Goal: Task Accomplishment & Management: Use online tool/utility

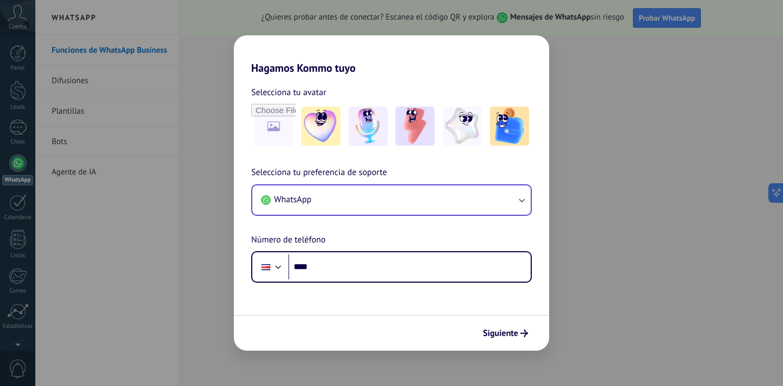
click at [338, 203] on button "WhatsApp" at bounding box center [391, 199] width 278 height 29
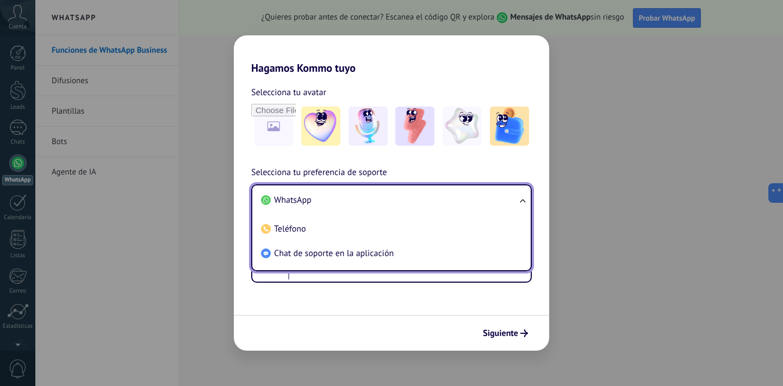
click at [338, 203] on li "WhatsApp" at bounding box center [389, 200] width 265 height 24
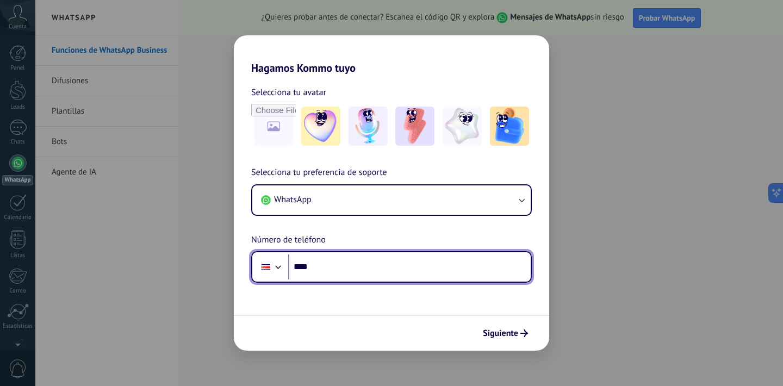
click at [355, 274] on input "****" at bounding box center [409, 266] width 242 height 25
type input "**********"
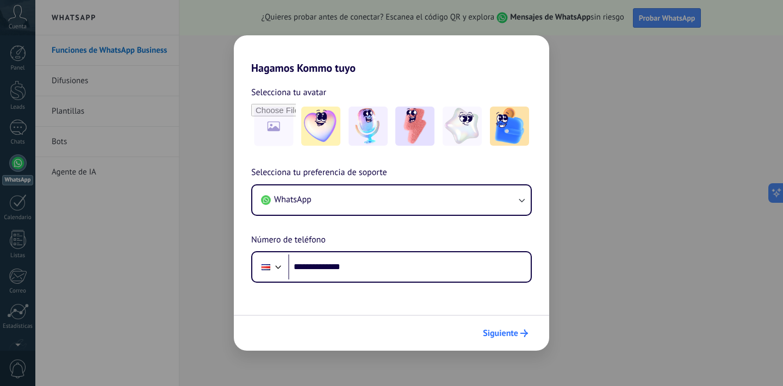
click at [498, 332] on span "Siguiente" at bounding box center [500, 333] width 35 height 8
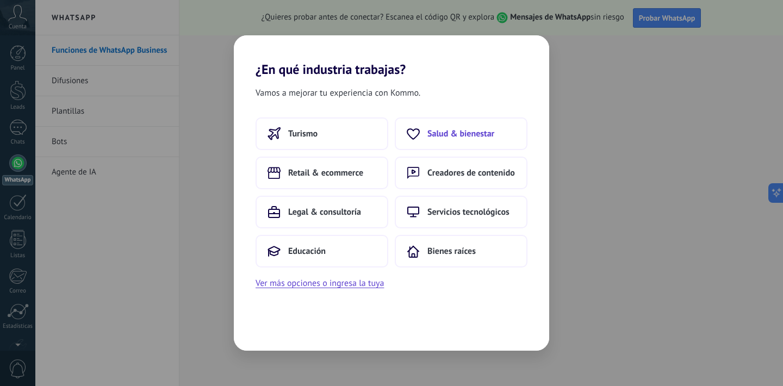
click at [471, 139] on span "Salud & bienestar" at bounding box center [460, 133] width 67 height 11
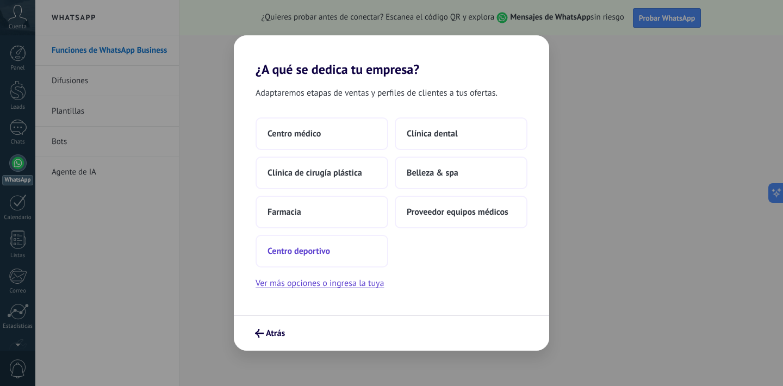
click at [363, 247] on button "Centro deportivo" at bounding box center [321, 251] width 133 height 33
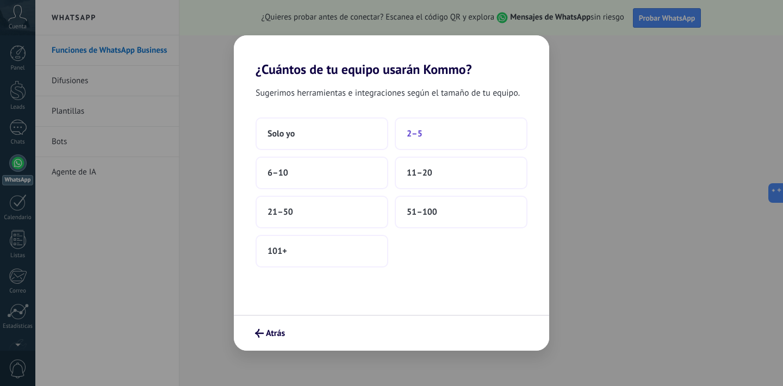
click at [405, 141] on button "2–5" at bounding box center [461, 133] width 133 height 33
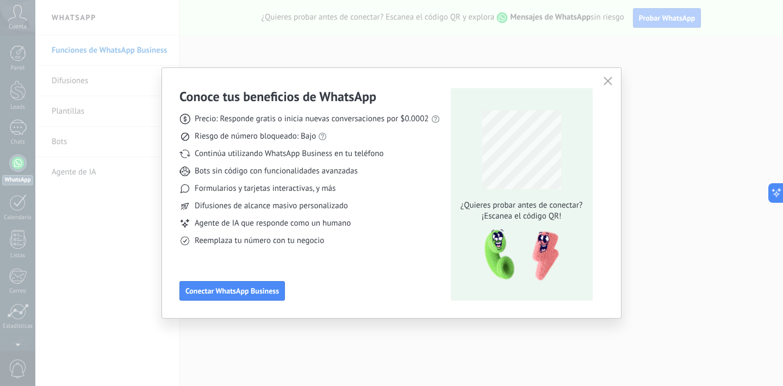
click at [609, 78] on icon "button" at bounding box center [607, 81] width 9 height 9
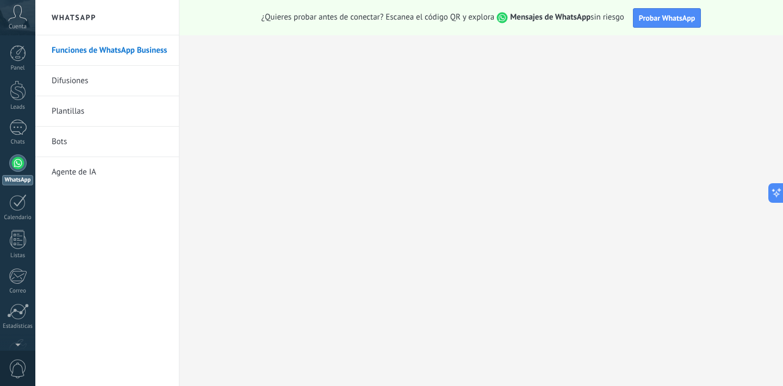
scroll to position [66, 0]
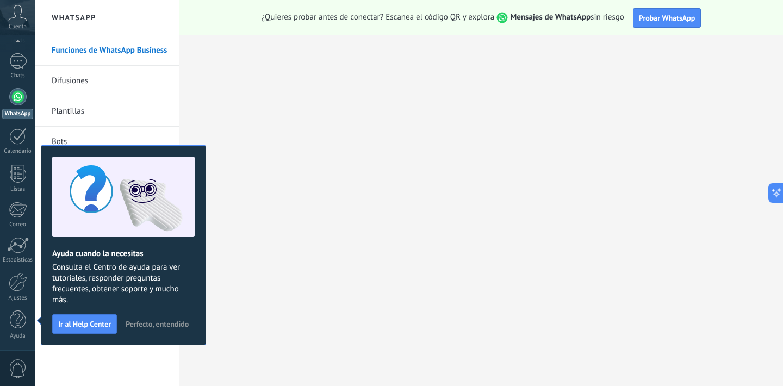
click at [171, 322] on span "Perfecto, entendido" at bounding box center [157, 324] width 63 height 8
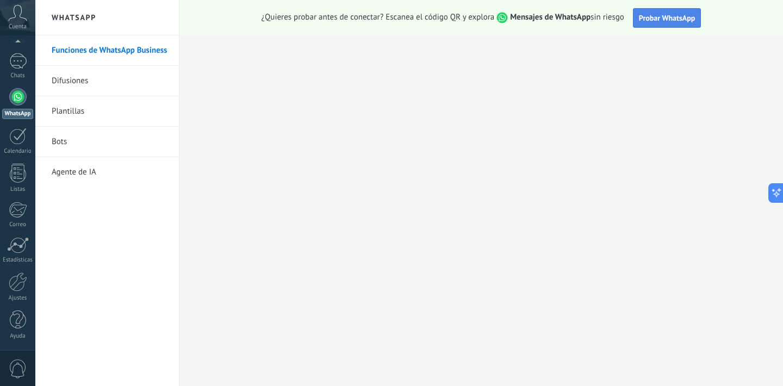
click at [661, 21] on span "Probar WhatsApp" at bounding box center [667, 18] width 57 height 10
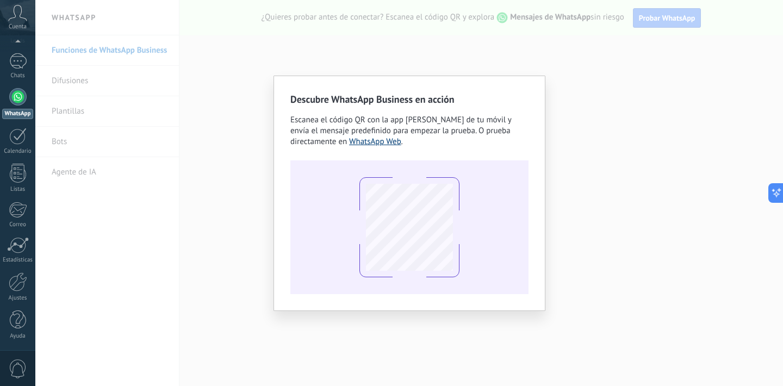
click at [382, 140] on link "WhatsApp Web" at bounding box center [375, 141] width 52 height 10
click at [672, 232] on div "Descubre WhatsApp Business en acción Escanea el código QR con la app de cámara …" at bounding box center [408, 193] width 747 height 386
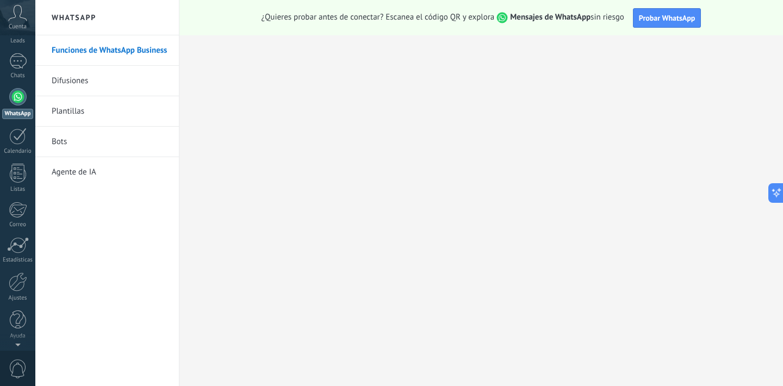
scroll to position [0, 0]
click at [53, 85] on link "Difusiones" at bounding box center [110, 81] width 116 height 30
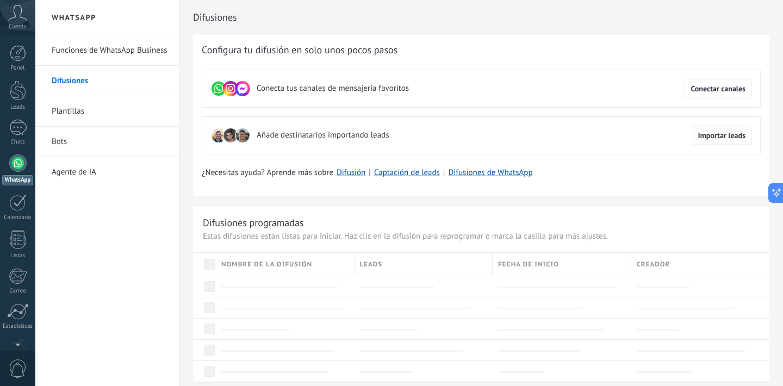
click at [702, 139] on span "Importar leads" at bounding box center [721, 136] width 48 height 8
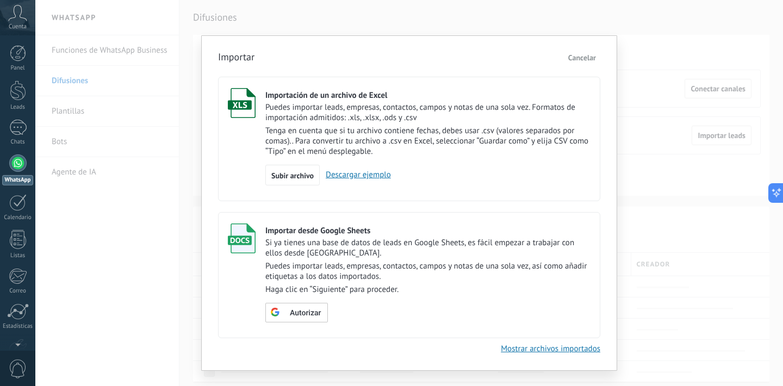
click at [370, 178] on link "Descargar ejemplo" at bounding box center [355, 175] width 71 height 10
click at [302, 179] on span "Subir archivo" at bounding box center [292, 176] width 42 height 8
click at [0, 0] on input "Importación de un archivo de Excel Puedes importar leads, empresas, contactos, …" at bounding box center [0, 0] width 0 height 0
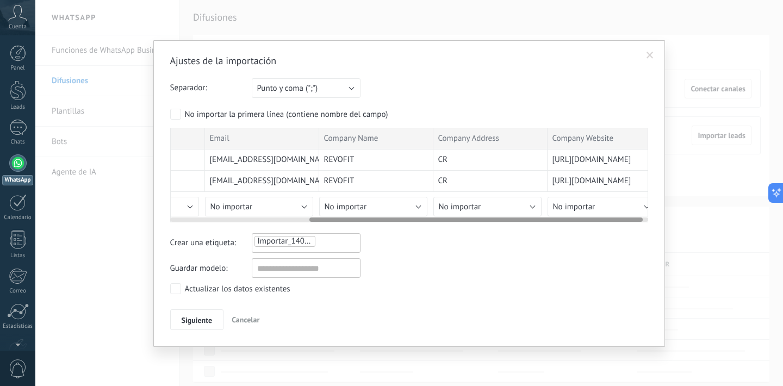
scroll to position [0, 207]
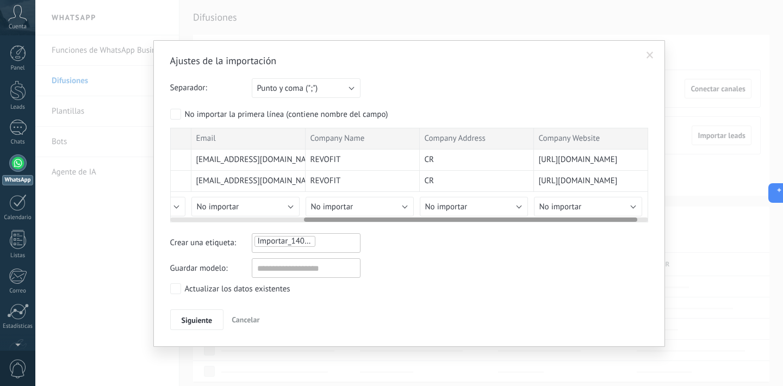
drag, startPoint x: 480, startPoint y: 221, endPoint x: 570, endPoint y: 208, distance: 91.2
click at [602, 205] on div "Name Phone Email Company Name Company Address Company Website Diego 50688940517…" at bounding box center [409, 175] width 478 height 95
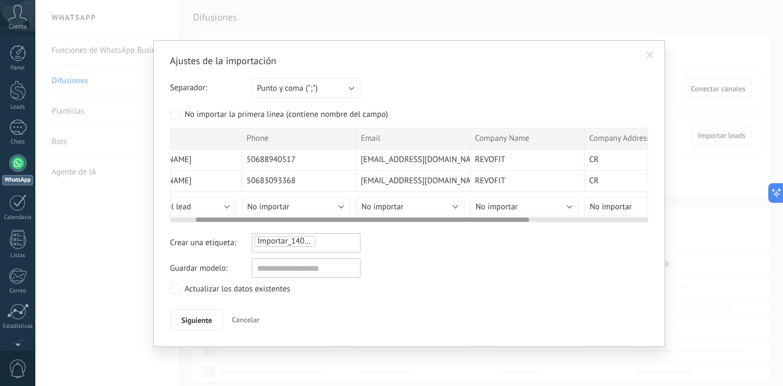
scroll to position [0, 0]
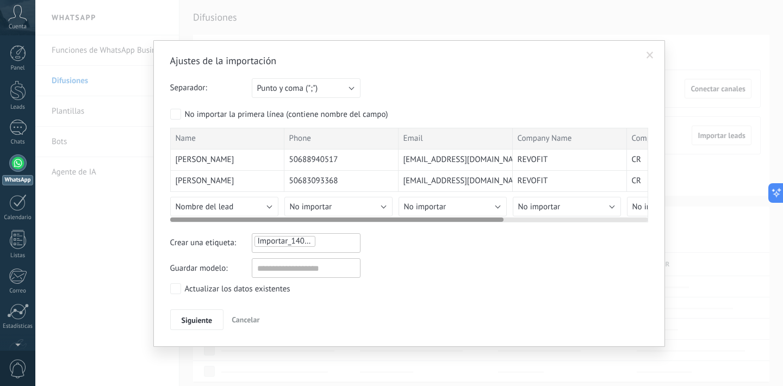
drag, startPoint x: 361, startPoint y: 220, endPoint x: 199, endPoint y: 223, distance: 162.0
click at [199, 223] on div "Ajustes de la importación Separador: Punto y coma (";") Coma (",") Tabulación (…" at bounding box center [409, 192] width 478 height 276
click at [271, 210] on button "Nombre del lead" at bounding box center [224, 207] width 108 height 20
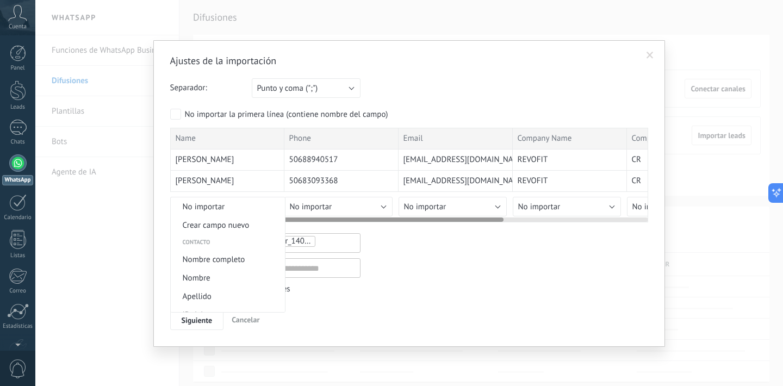
scroll to position [391, 0]
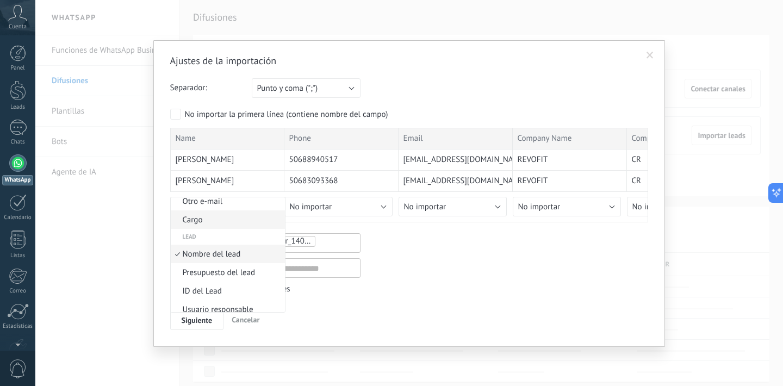
click at [271, 210] on li "Cargo" at bounding box center [228, 219] width 114 height 18
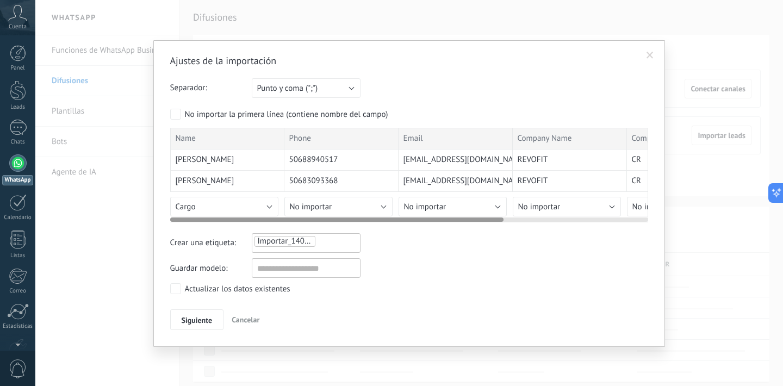
click at [271, 210] on button "Cargo" at bounding box center [224, 207] width 108 height 20
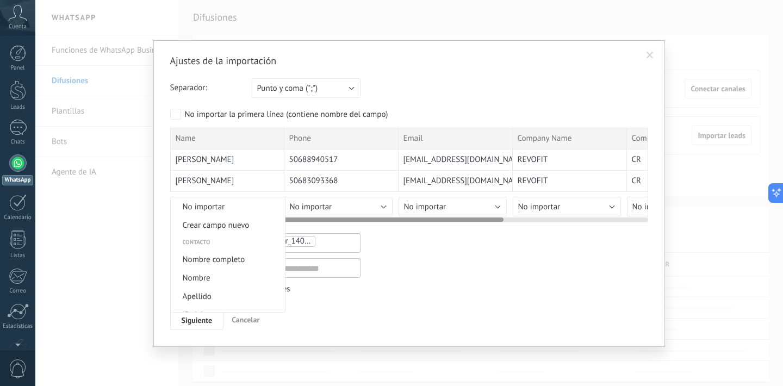
scroll to position [357, 0]
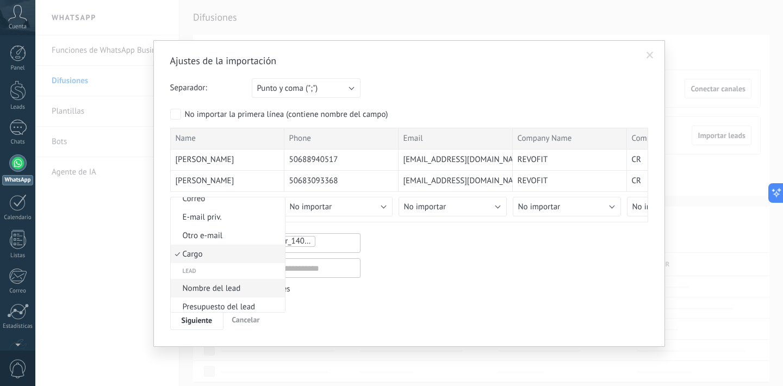
click at [254, 291] on span "Nombre del lead" at bounding box center [226, 288] width 111 height 10
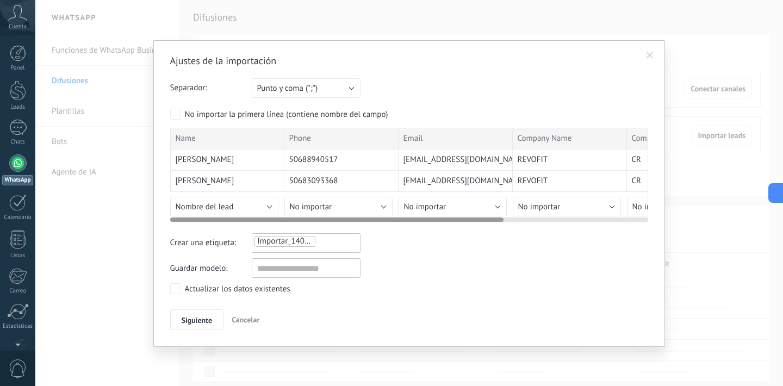
click at [384, 208] on button "No importar" at bounding box center [338, 207] width 108 height 20
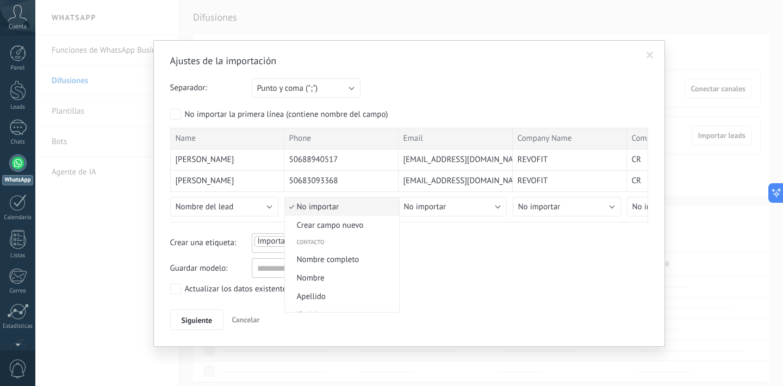
click at [383, 208] on span "No importar" at bounding box center [340, 207] width 111 height 10
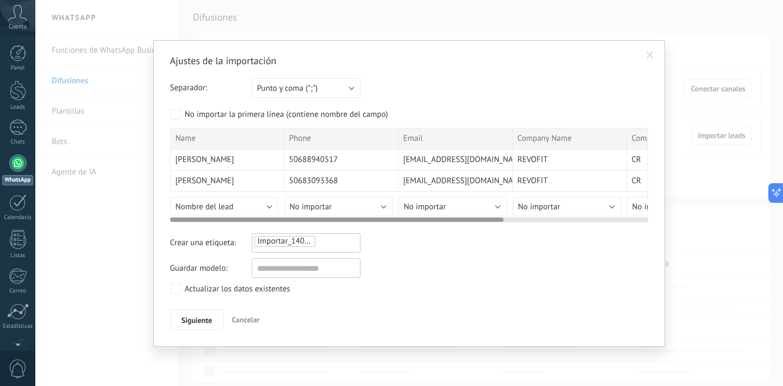
click at [383, 207] on button "No importar" at bounding box center [338, 207] width 108 height 20
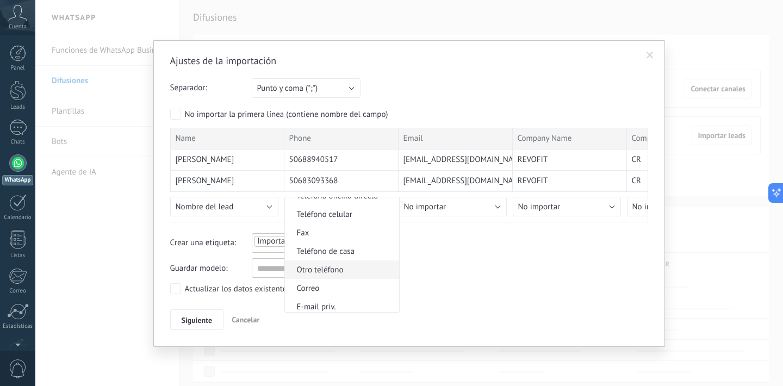
scroll to position [991, 0]
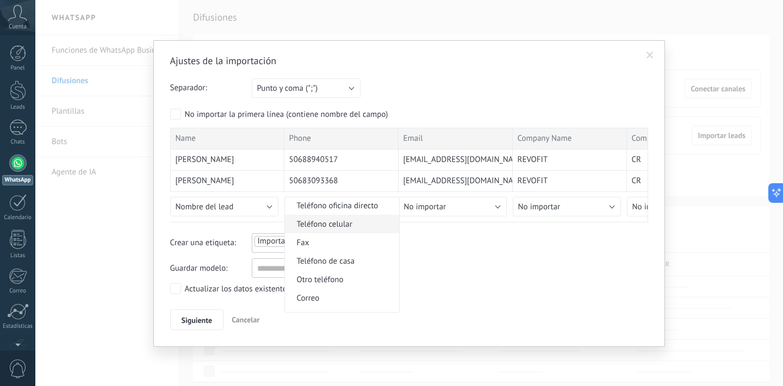
click at [371, 224] on span "Teléfono celular" at bounding box center [340, 224] width 111 height 10
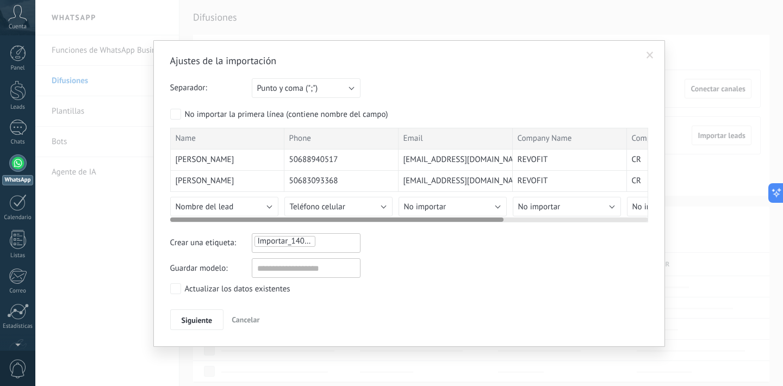
click at [498, 208] on button "No importar" at bounding box center [452, 207] width 108 height 20
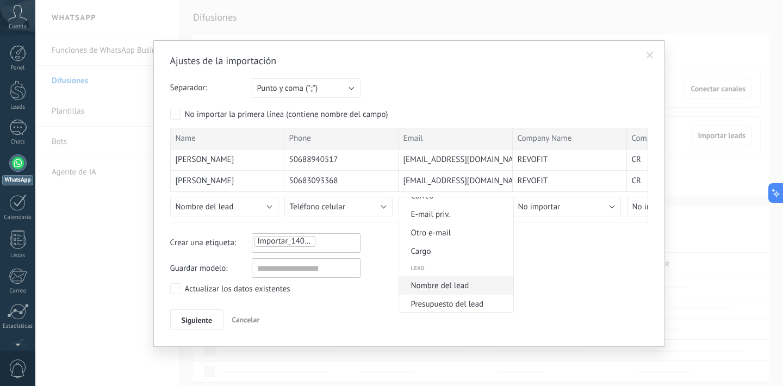
scroll to position [320, 0]
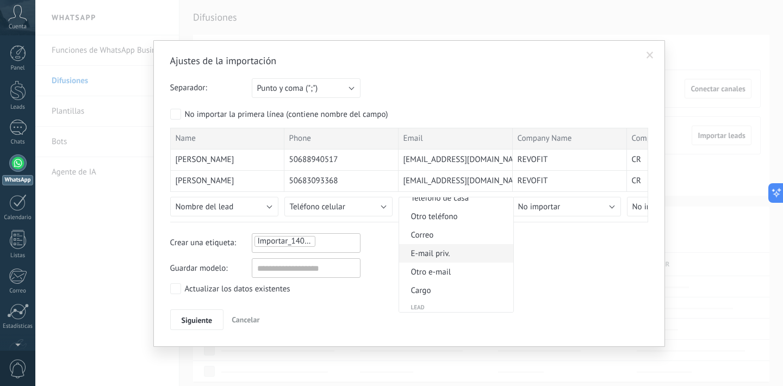
click at [476, 259] on span "E-mail priv." at bounding box center [454, 253] width 111 height 10
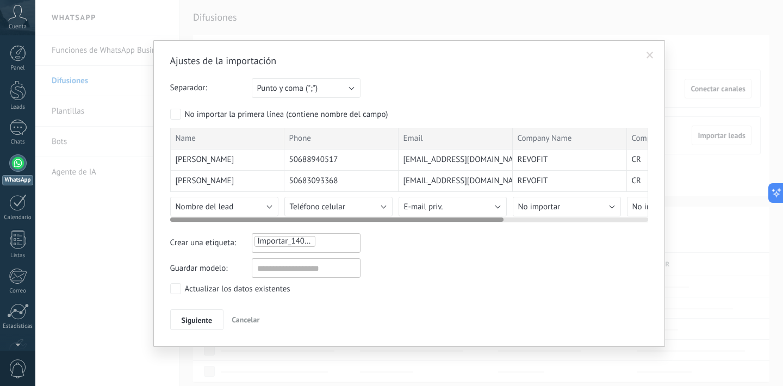
click at [612, 203] on button "No importar" at bounding box center [567, 207] width 108 height 20
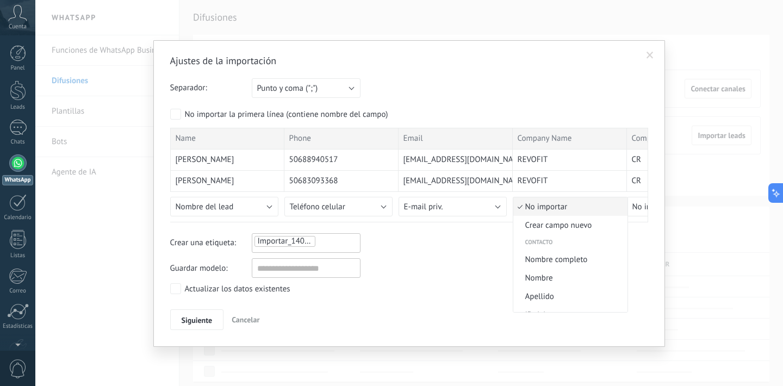
click at [475, 257] on div at bounding box center [391, 193] width 783 height 386
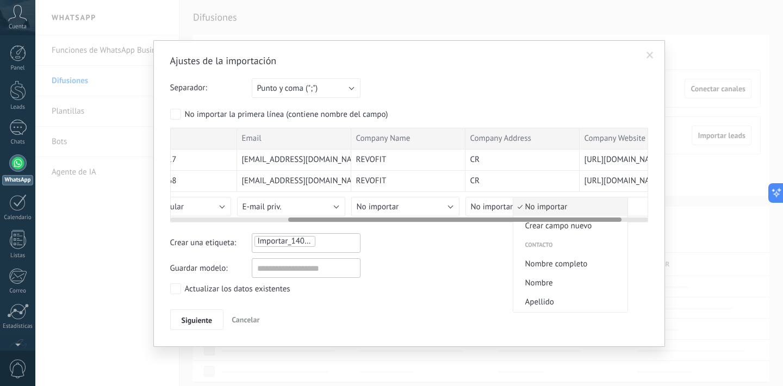
scroll to position [0, 207]
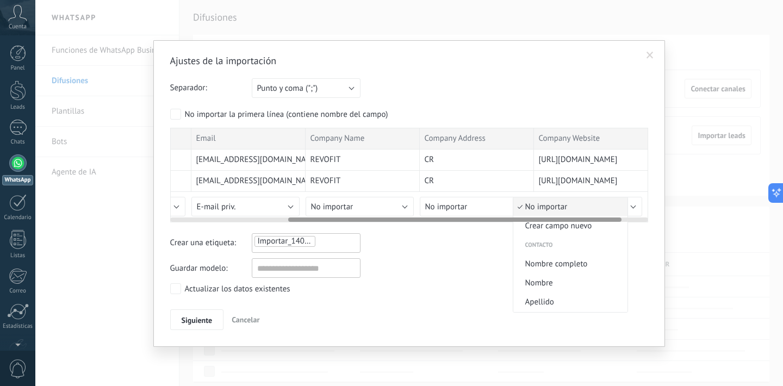
drag, startPoint x: 493, startPoint y: 218, endPoint x: 654, endPoint y: 221, distance: 160.9
click at [651, 221] on div "Ajustes de la importación Separador: Punto y coma (";") Coma (",") Tabulación (…" at bounding box center [408, 193] width 511 height 307
click at [632, 209] on button "No importar" at bounding box center [588, 207] width 108 height 20
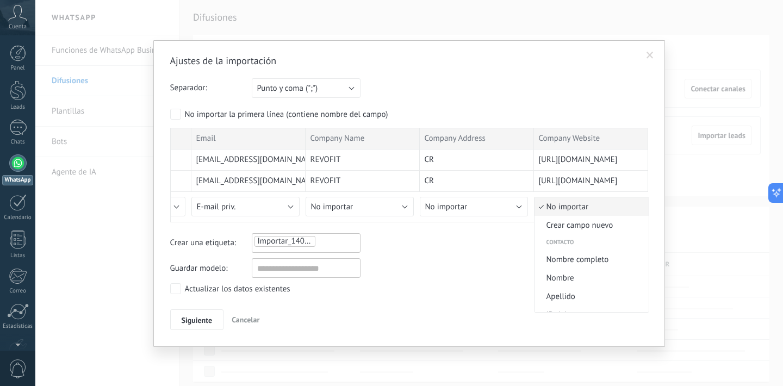
click at [486, 249] on div at bounding box center [391, 193] width 783 height 386
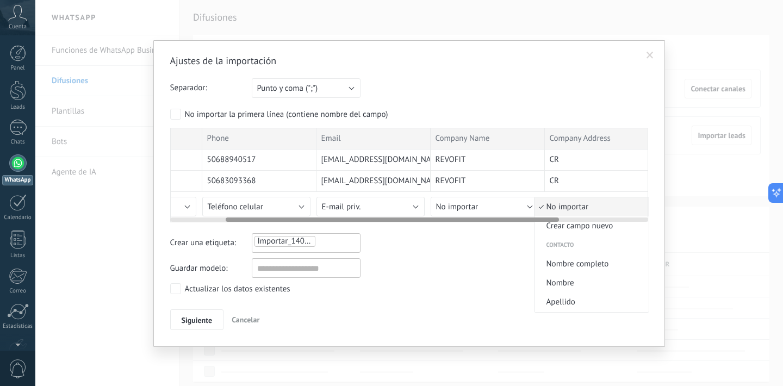
scroll to position [0, 0]
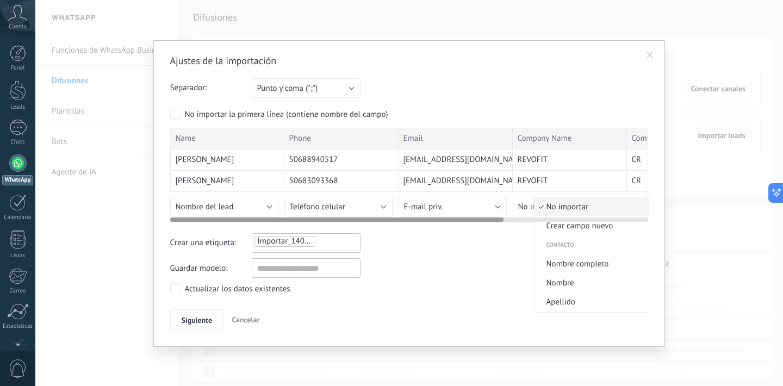
drag, startPoint x: 504, startPoint y: 218, endPoint x: 290, endPoint y: 223, distance: 214.2
click at [294, 224] on div "Ajustes de la importación Separador: Punto y coma (";") Coma (",") Tabulación (…" at bounding box center [409, 192] width 478 height 276
click at [264, 205] on button "Nombre del lead" at bounding box center [224, 207] width 108 height 20
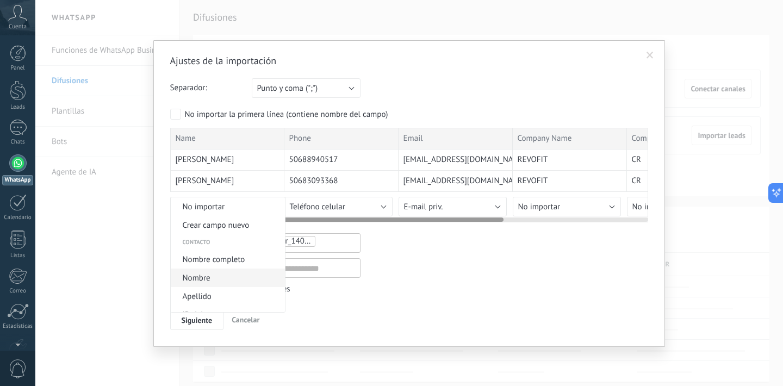
click at [223, 275] on span "Nombre" at bounding box center [226, 278] width 111 height 10
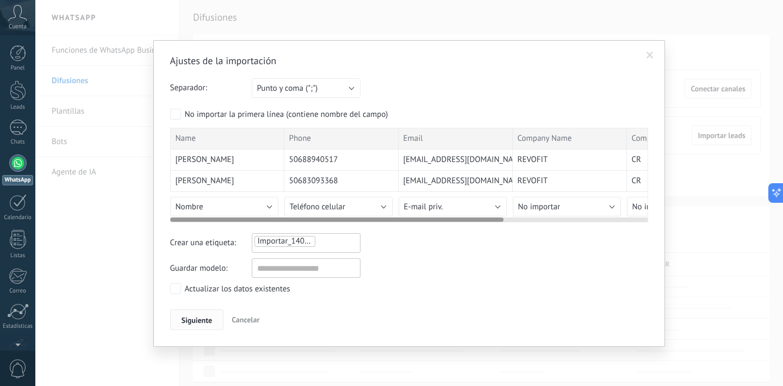
click at [198, 324] on span "Siguiente" at bounding box center [197, 320] width 31 height 8
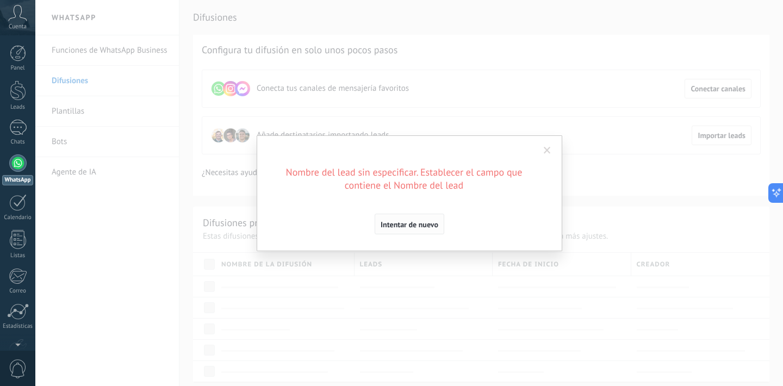
click at [390, 230] on button "Intentar de nuevo" at bounding box center [409, 224] width 70 height 21
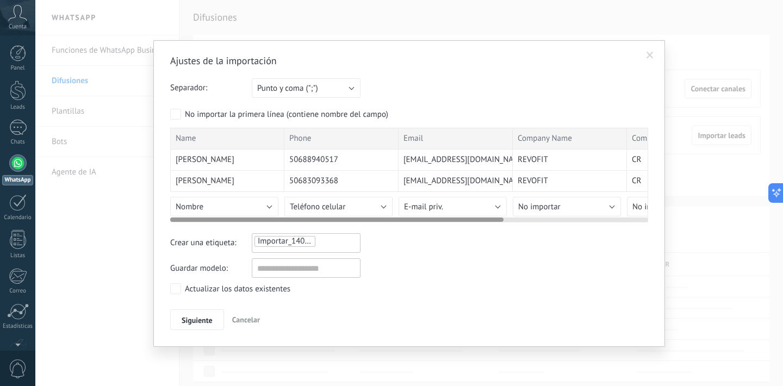
click at [271, 210] on button "Nombre" at bounding box center [224, 207] width 108 height 20
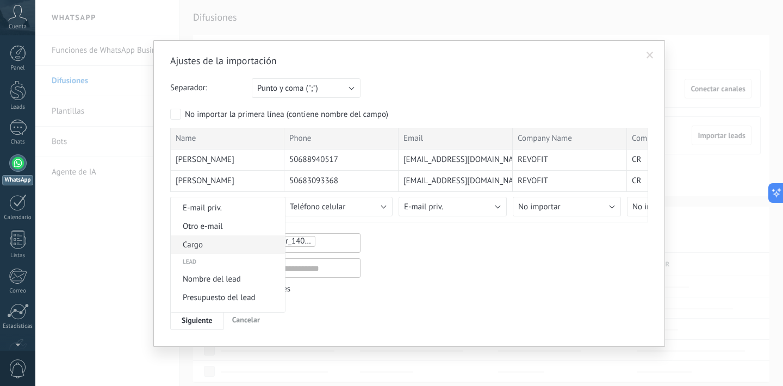
scroll to position [381, 0]
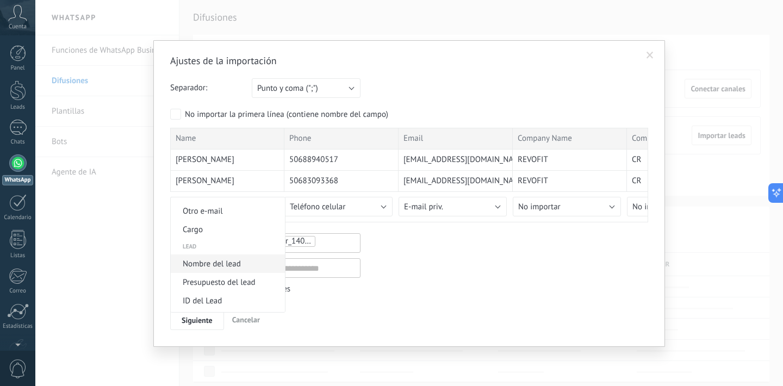
click at [247, 265] on span "Nombre del lead" at bounding box center [226, 264] width 111 height 10
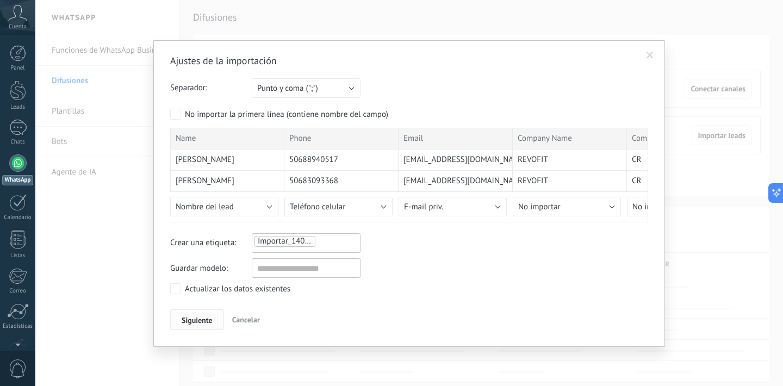
click at [211, 315] on button "Siguiente" at bounding box center [197, 319] width 54 height 21
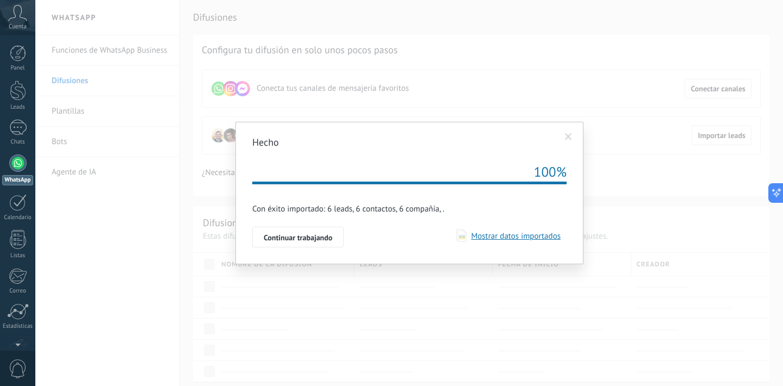
click at [504, 239] on span "Mostrar datos importados" at bounding box center [513, 236] width 94 height 10
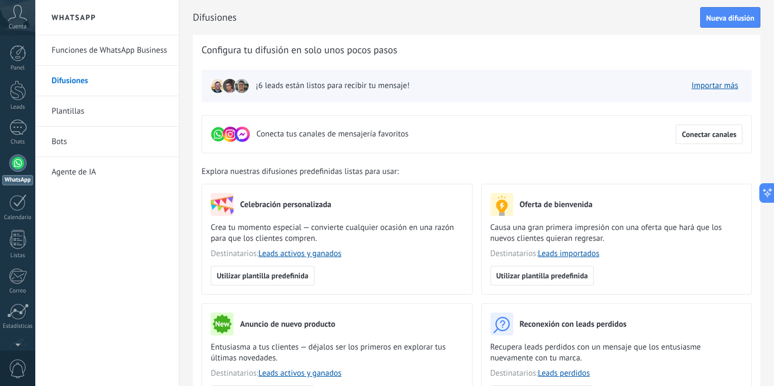
click at [63, 108] on link "Plantillas" at bounding box center [110, 111] width 116 height 30
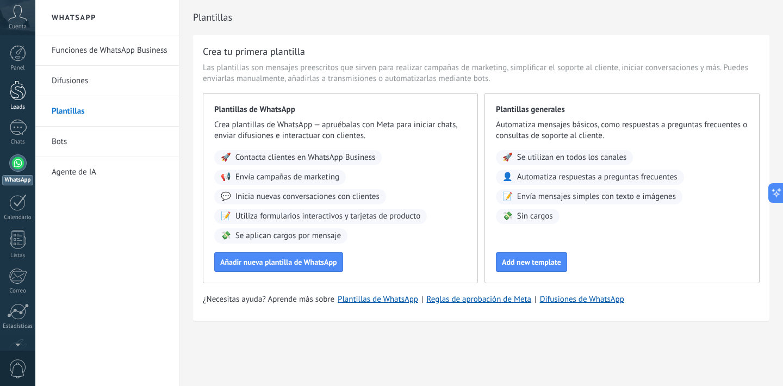
click at [21, 100] on div at bounding box center [18, 90] width 16 height 20
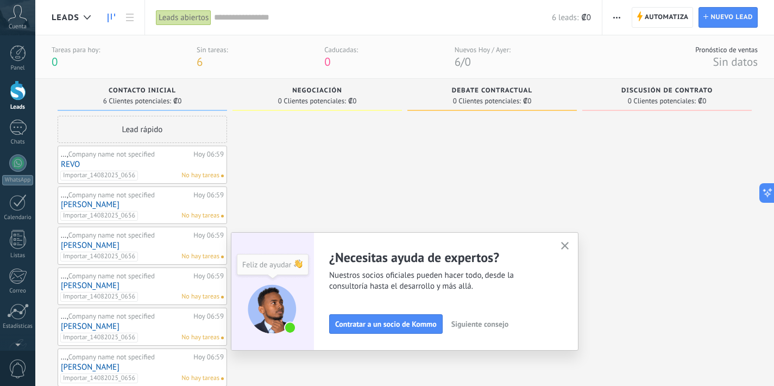
click at [566, 249] on use "button" at bounding box center [565, 246] width 8 height 8
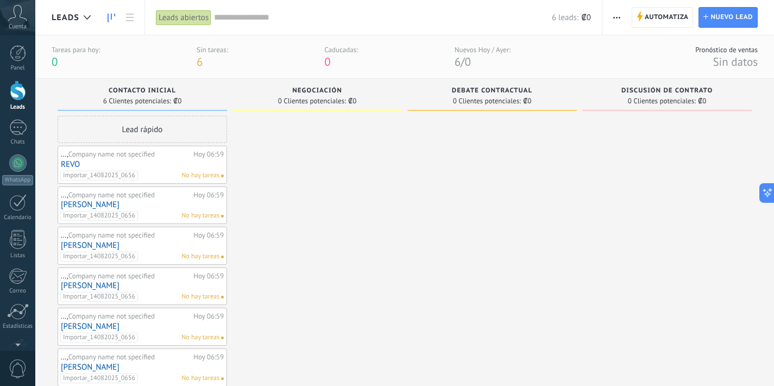
click at [19, 21] on div "Cuenta" at bounding box center [17, 17] width 35 height 35
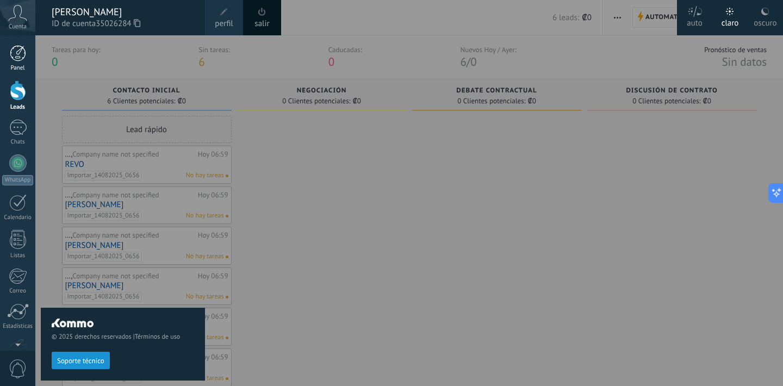
click at [18, 60] on div at bounding box center [18, 53] width 16 height 16
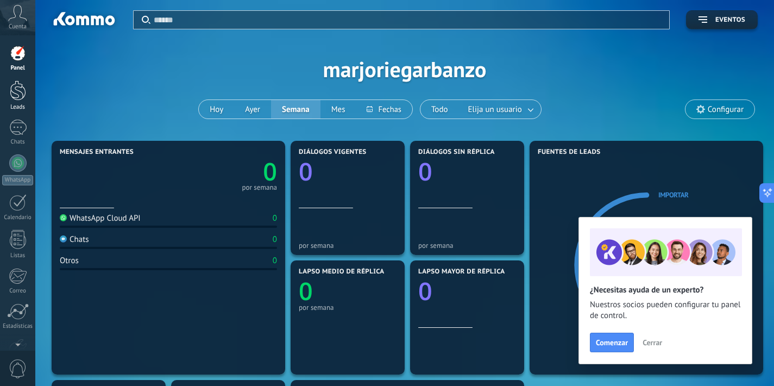
click at [20, 90] on div at bounding box center [18, 90] width 16 height 20
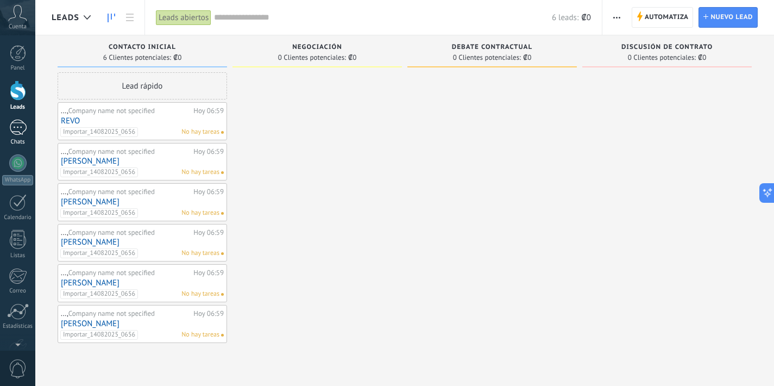
click at [14, 132] on div at bounding box center [17, 128] width 17 height 16
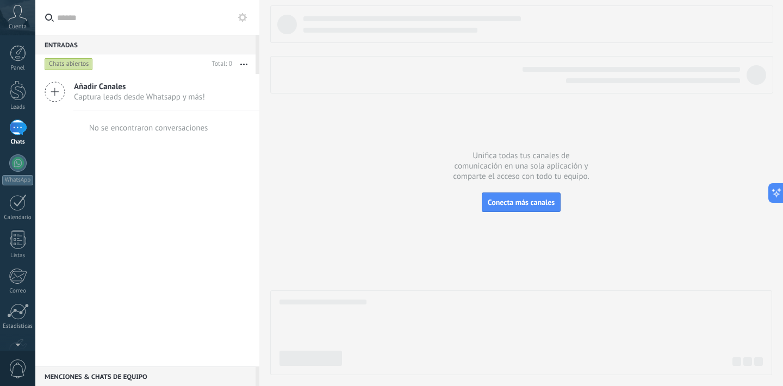
click at [175, 104] on div "Añadir Canales Captura leads desde Whatsapp y más!" at bounding box center [147, 92] width 224 height 36
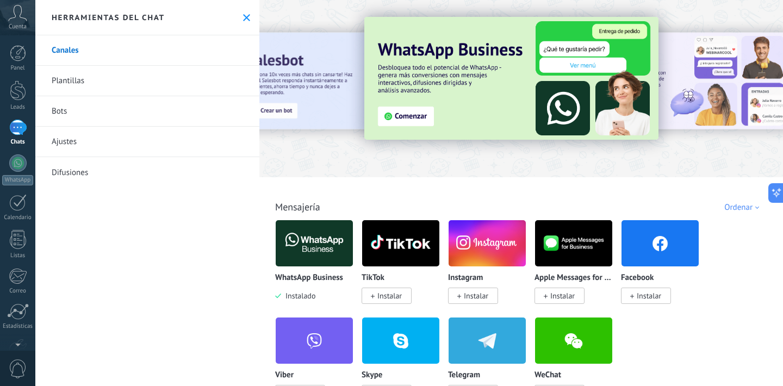
click at [67, 84] on link "Plantillas" at bounding box center [147, 81] width 224 height 30
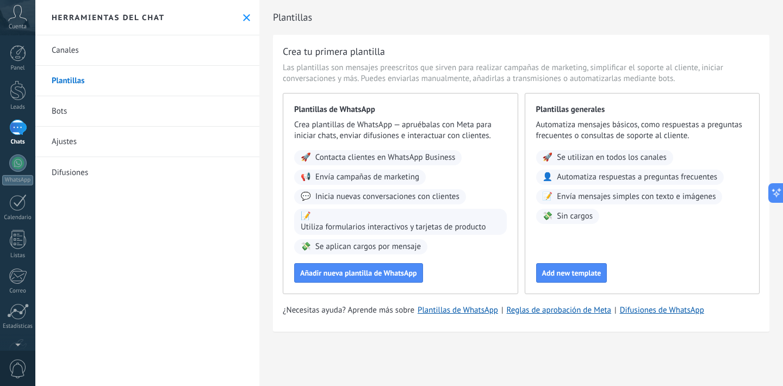
click at [57, 114] on link "Bots" at bounding box center [147, 111] width 224 height 30
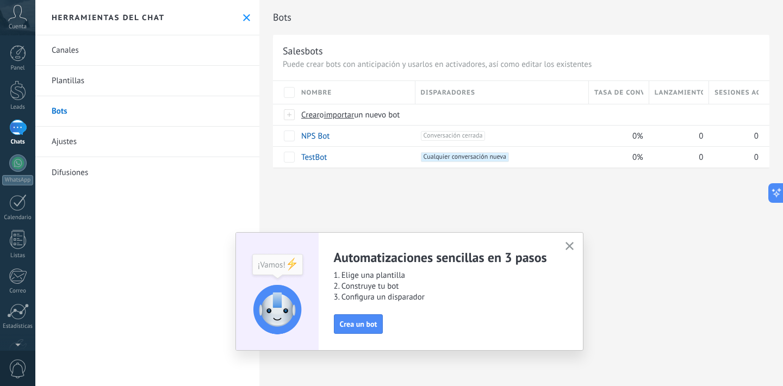
click at [66, 141] on link "Ajustes" at bounding box center [147, 142] width 224 height 30
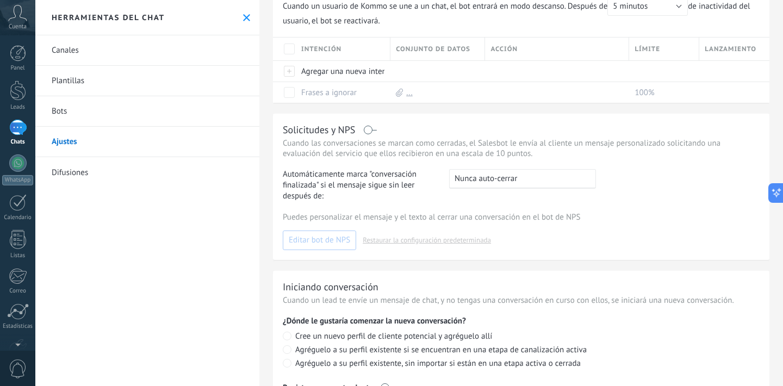
scroll to position [263, 0]
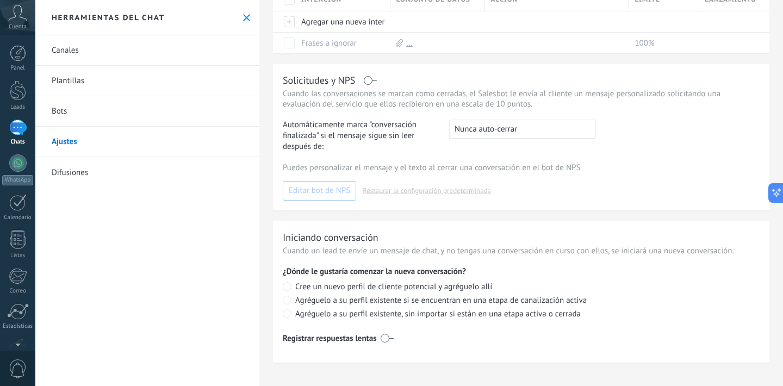
click at [68, 172] on link "Difusiones" at bounding box center [147, 172] width 224 height 30
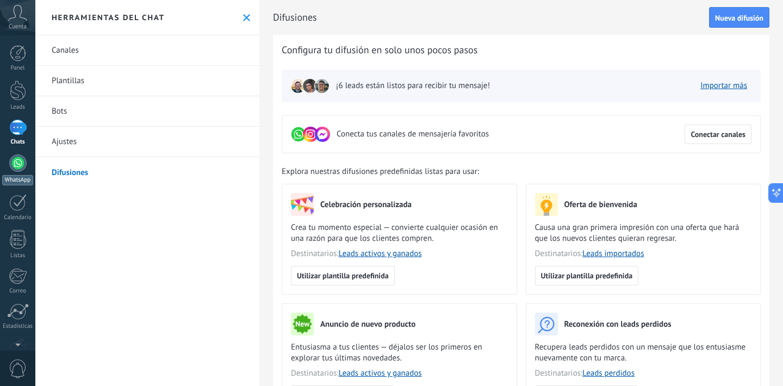
click at [22, 173] on link "WhatsApp" at bounding box center [17, 169] width 35 height 31
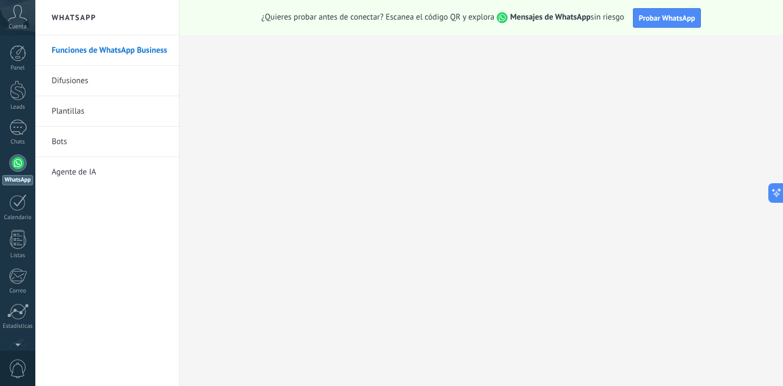
click at [60, 147] on link "Bots" at bounding box center [110, 142] width 116 height 30
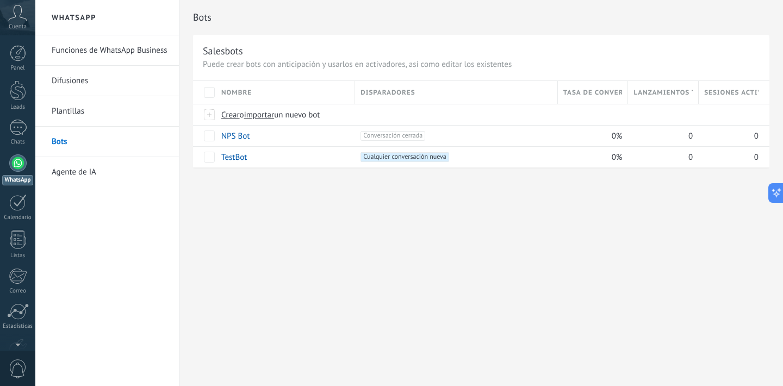
click at [73, 77] on link "Difusiones" at bounding box center [110, 81] width 116 height 30
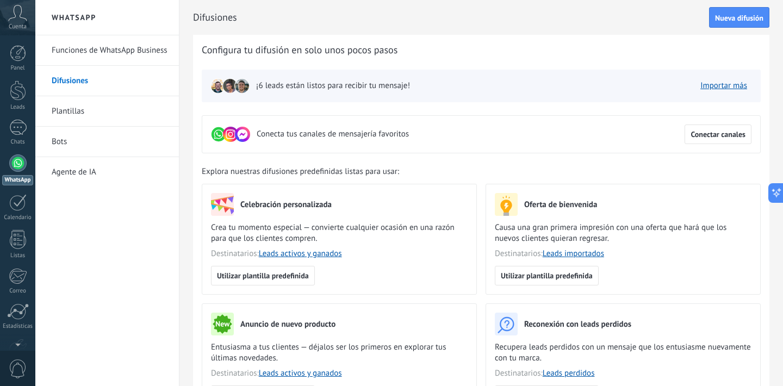
click at [630, 258] on span "Destinatarios: Leads importados" at bounding box center [623, 253] width 257 height 11
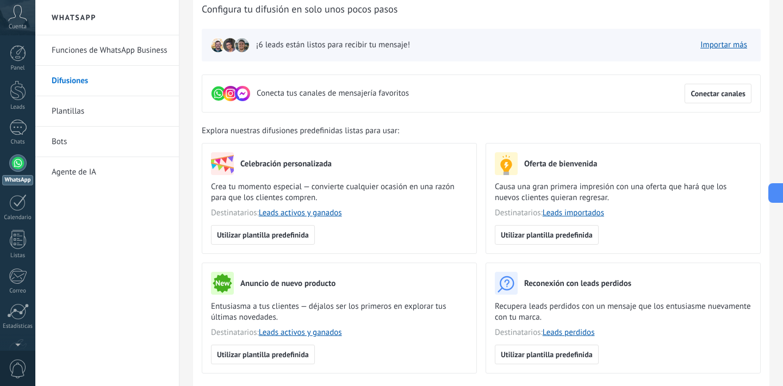
scroll to position [80, 0]
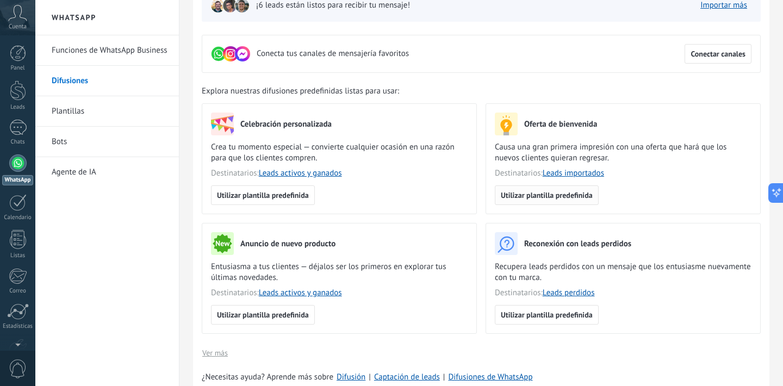
click at [584, 193] on span "Utilizar plantilla predefinida" at bounding box center [547, 195] width 92 height 8
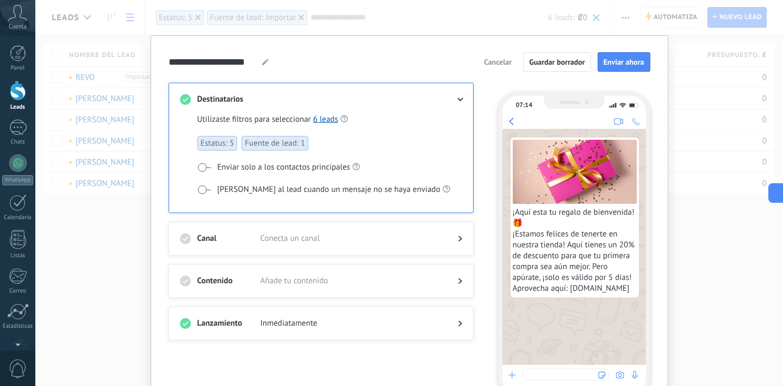
click at [460, 241] on div "Canal Conecta un canal" at bounding box center [320, 239] width 305 height 34
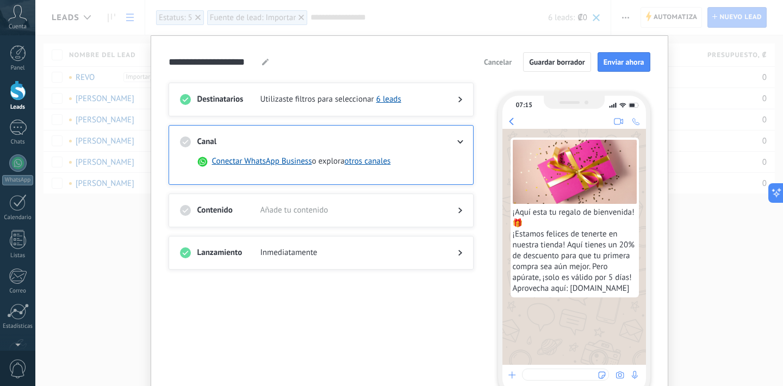
click at [458, 210] on use at bounding box center [460, 211] width 4 height 6
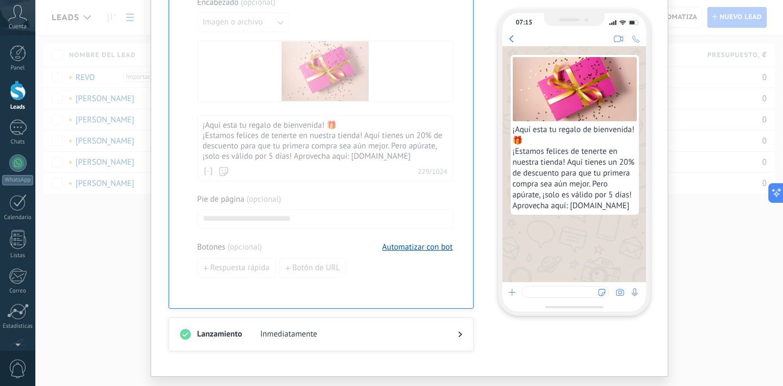
scroll to position [373, 0]
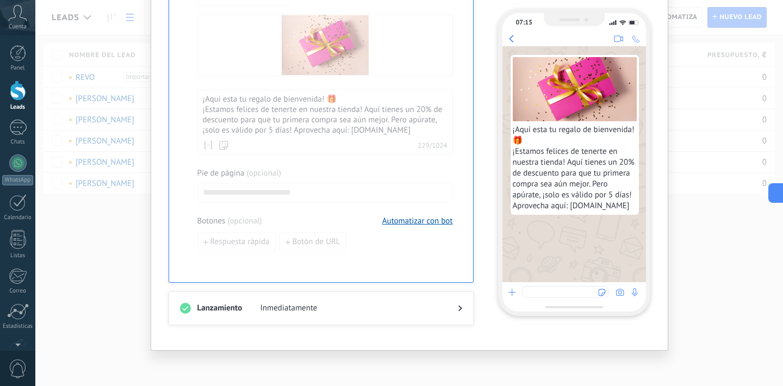
click at [453, 312] on div at bounding box center [451, 308] width 22 height 11
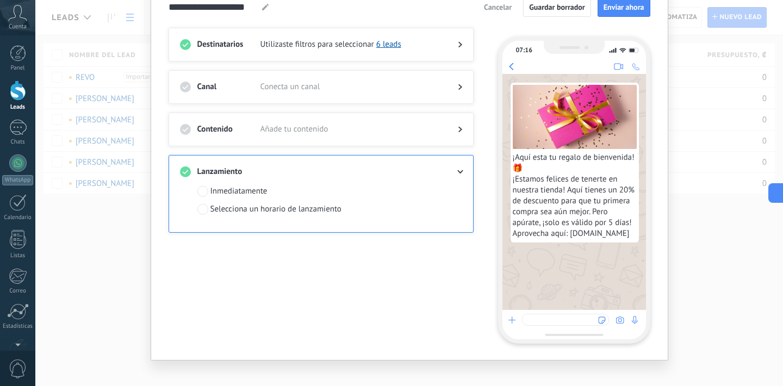
scroll to position [0, 0]
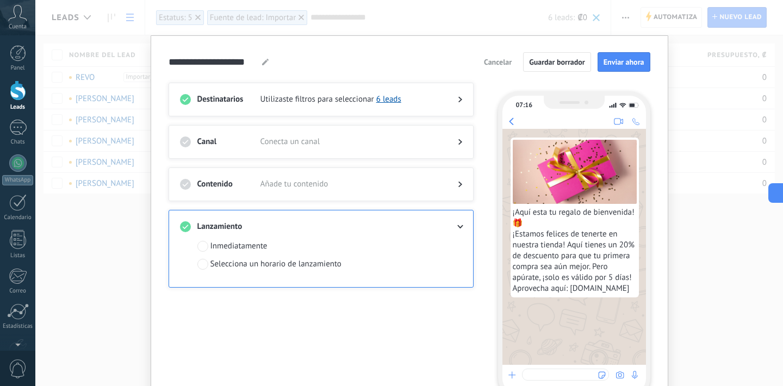
click at [198, 264] on span at bounding box center [202, 264] width 11 height 11
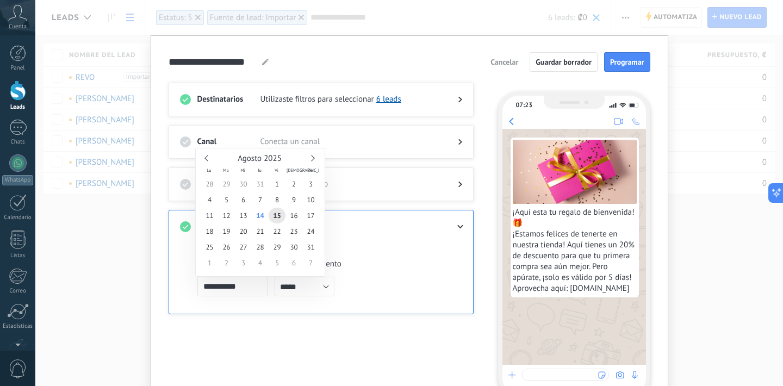
click at [243, 290] on input "**********" at bounding box center [232, 287] width 71 height 20
type input "**********"
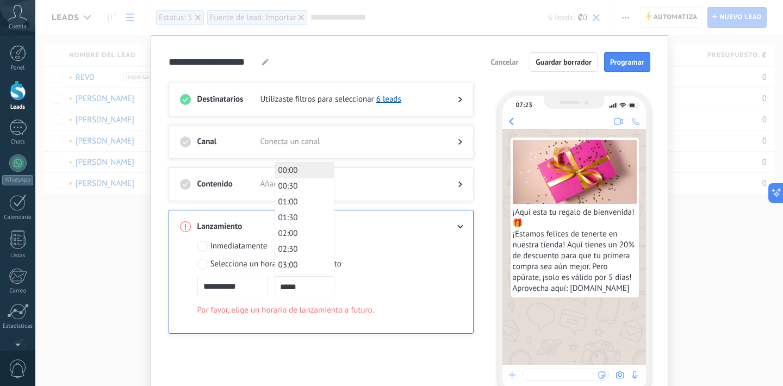
click at [323, 288] on input "*****" at bounding box center [304, 287] width 60 height 20
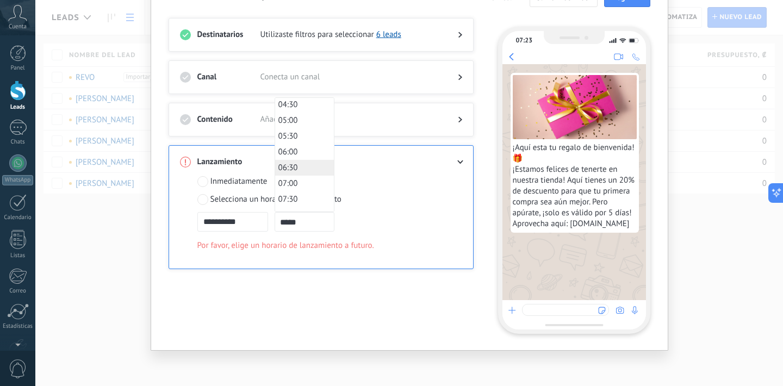
scroll to position [148, 0]
click at [292, 195] on span "07:30" at bounding box center [288, 194] width 20 height 10
type input "*****"
click at [459, 42] on div at bounding box center [321, 45] width 282 height 11
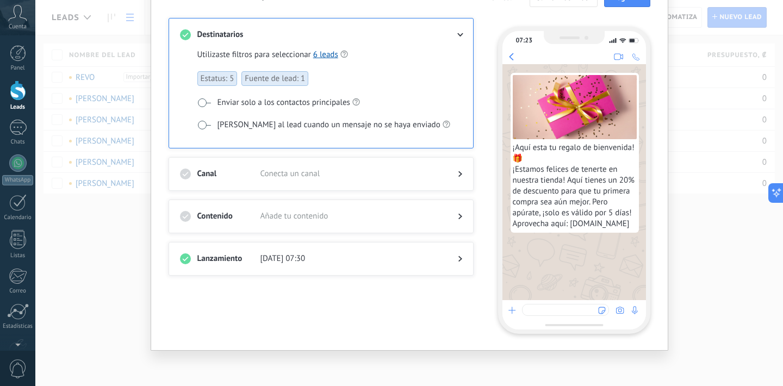
click at [458, 173] on icon at bounding box center [460, 174] width 4 height 7
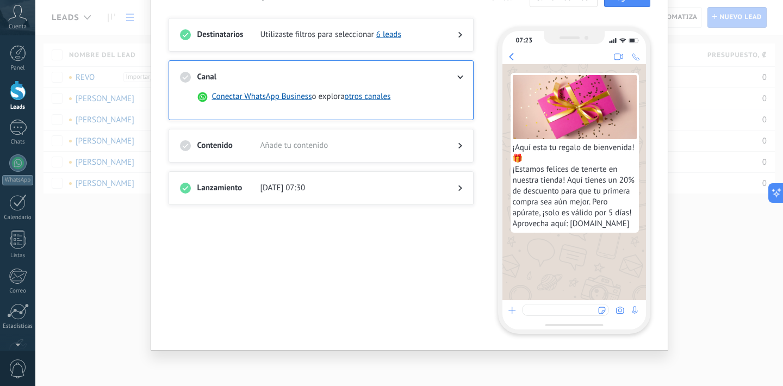
click at [451, 213] on div "Destinatarios Utilizaste filtros para seleccionar 6 leads Canal Conectar WhatsA…" at bounding box center [327, 176] width 318 height 316
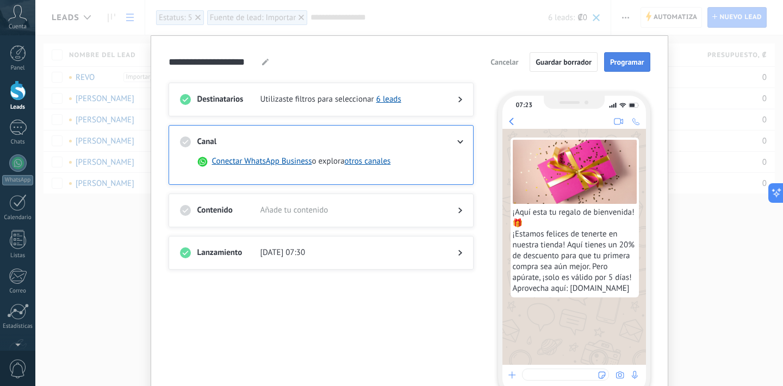
click at [628, 63] on span "Programar" at bounding box center [627, 62] width 34 height 8
click at [626, 63] on span "Programar" at bounding box center [627, 62] width 34 height 8
click at [708, 243] on div "**********" at bounding box center [408, 193] width 747 height 386
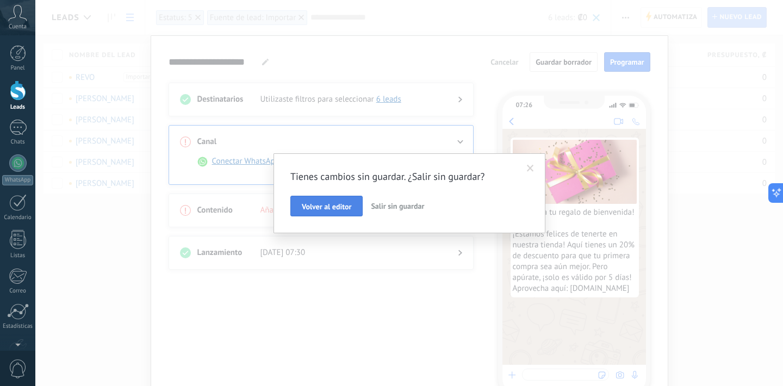
click at [345, 209] on span "Volver al editor" at bounding box center [326, 207] width 49 height 8
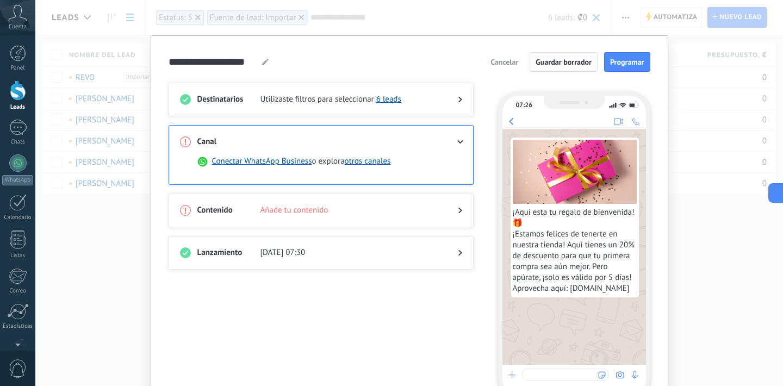
click at [559, 61] on span "Guardar borrador" at bounding box center [563, 62] width 56 height 8
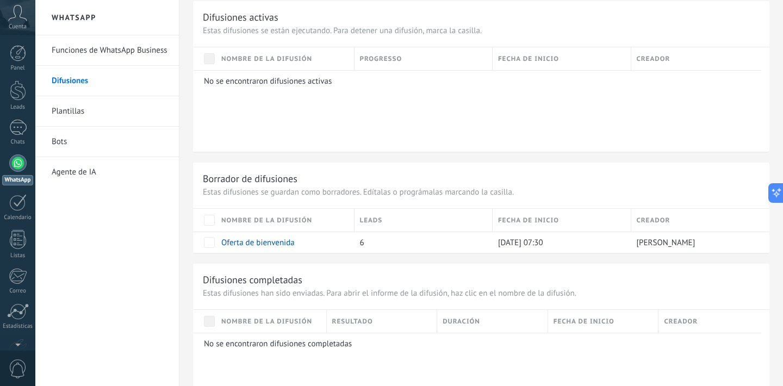
scroll to position [688, 0]
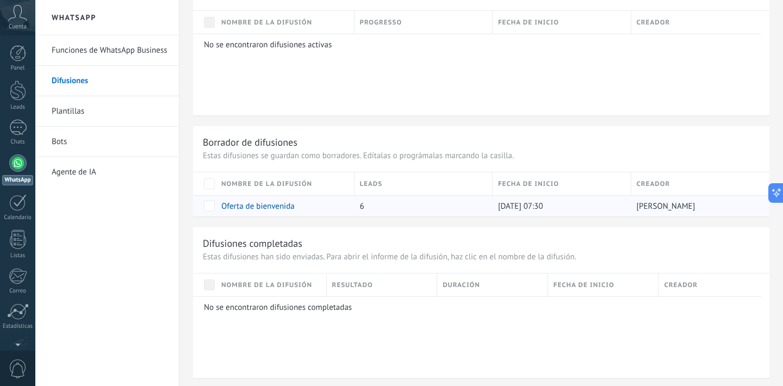
click at [614, 204] on div "[DATE] 07:30" at bounding box center [558, 206] width 133 height 21
click at [262, 204] on link "Oferta de bienvenida" at bounding box center [257, 206] width 73 height 10
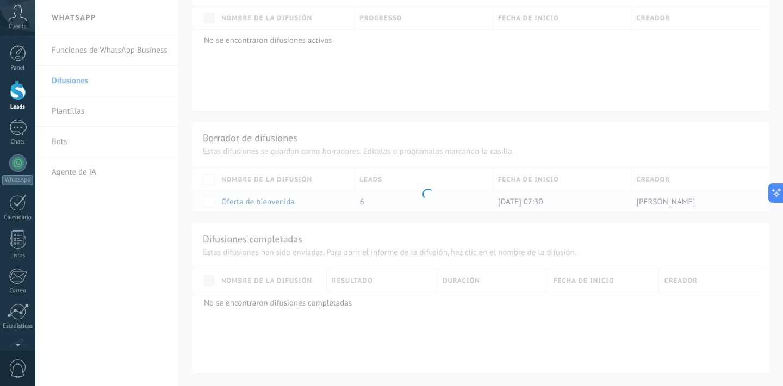
scroll to position [236, 0]
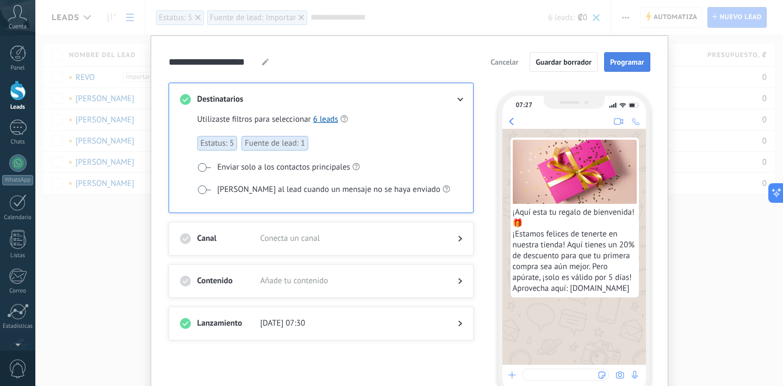
click at [618, 65] on span "Programar" at bounding box center [627, 62] width 34 height 8
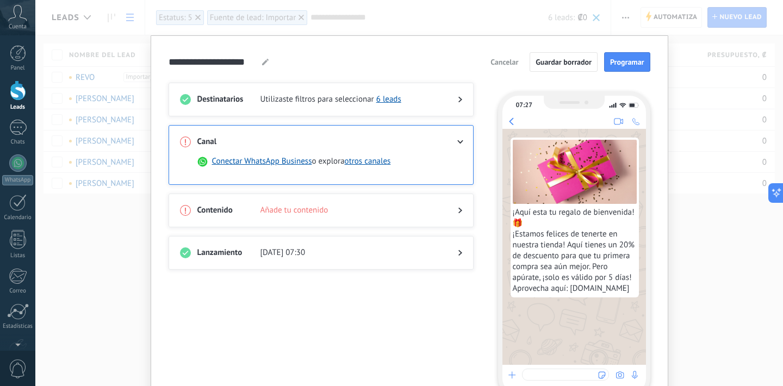
click at [457, 140] on icon at bounding box center [460, 142] width 7 height 4
click at [447, 155] on div "Conectar WhatsApp Business o explora otros canales" at bounding box center [321, 165] width 282 height 37
click at [379, 165] on button "otros canales" at bounding box center [368, 161] width 46 height 11
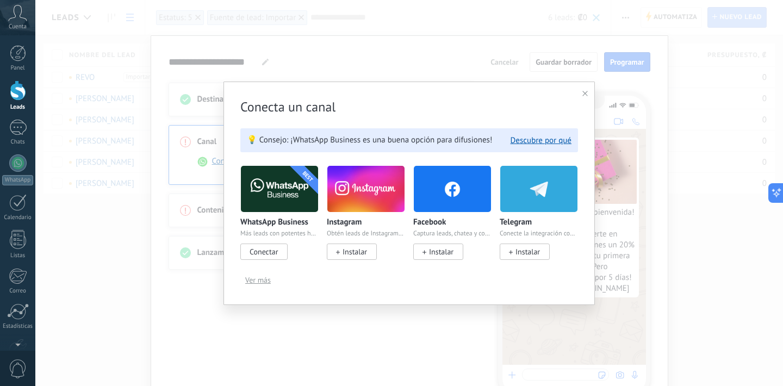
click at [255, 279] on span "Ver más" at bounding box center [258, 280] width 26 height 8
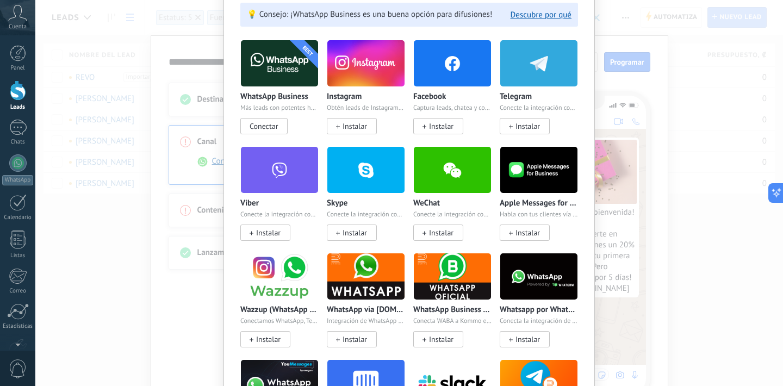
scroll to position [0, 0]
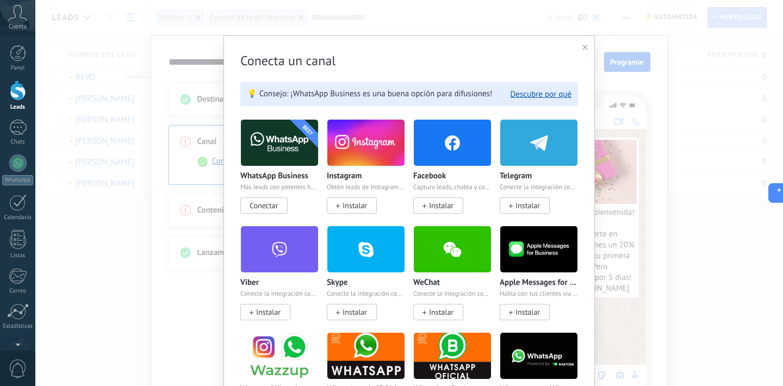
click at [207, 314] on div "Conecta un canal 💡 Consejo: ¡WhatsApp Business es una buena opción para difusio…" at bounding box center [408, 193] width 747 height 386
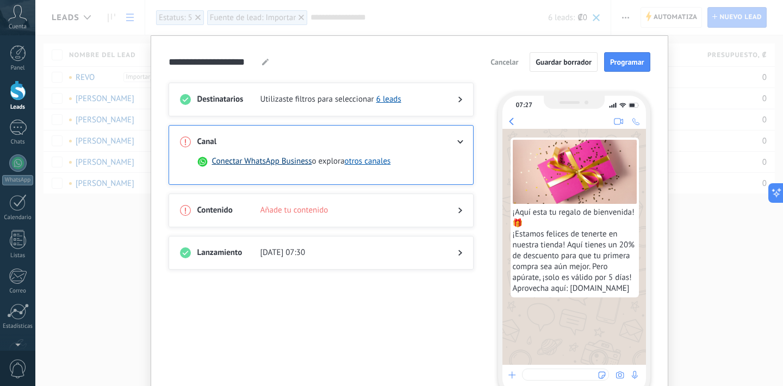
click at [256, 164] on button "Conectar WhatsApp Business" at bounding box center [262, 161] width 100 height 11
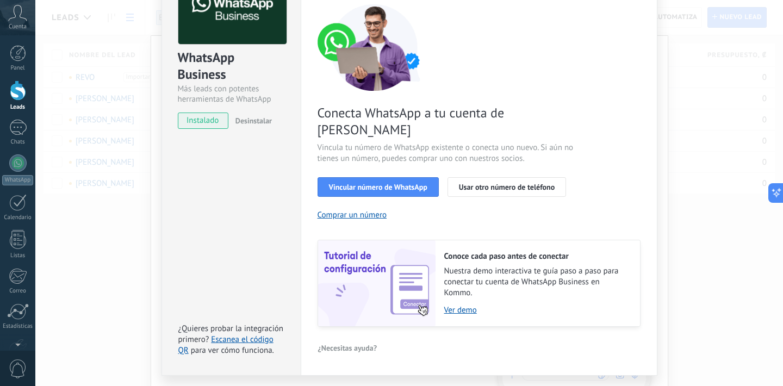
click at [690, 199] on div "WhatsApp Business Más leads con potentes herramientas de WhatsApp instalado Des…" at bounding box center [408, 193] width 747 height 386
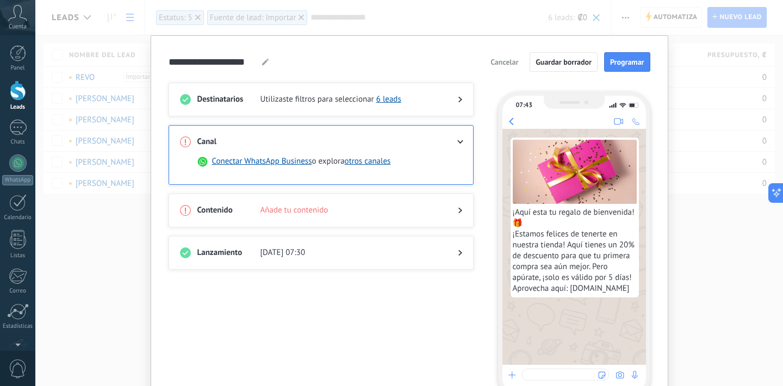
click at [107, 250] on div "**********" at bounding box center [408, 193] width 747 height 386
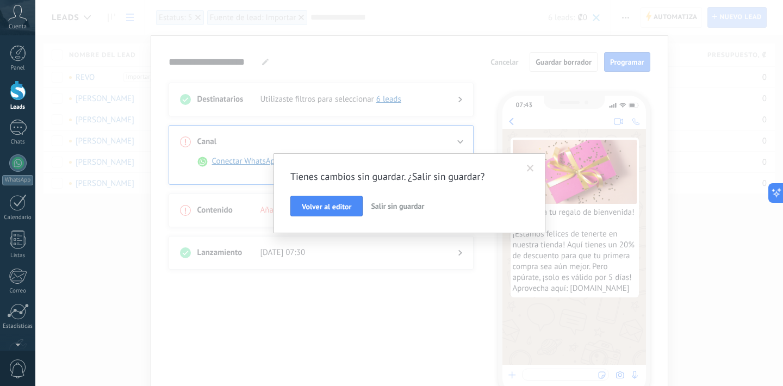
click at [397, 209] on span "Salir sin guardar" at bounding box center [397, 206] width 53 height 10
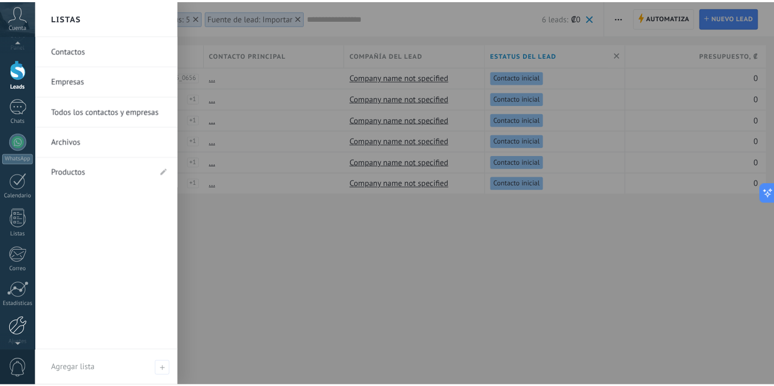
scroll to position [66, 0]
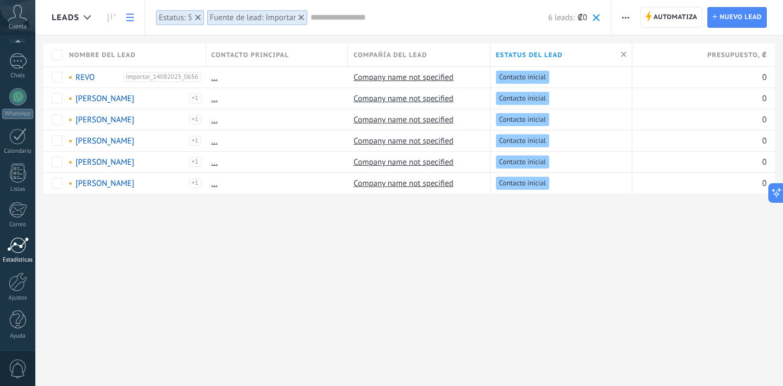
click at [15, 240] on div at bounding box center [18, 245] width 22 height 16
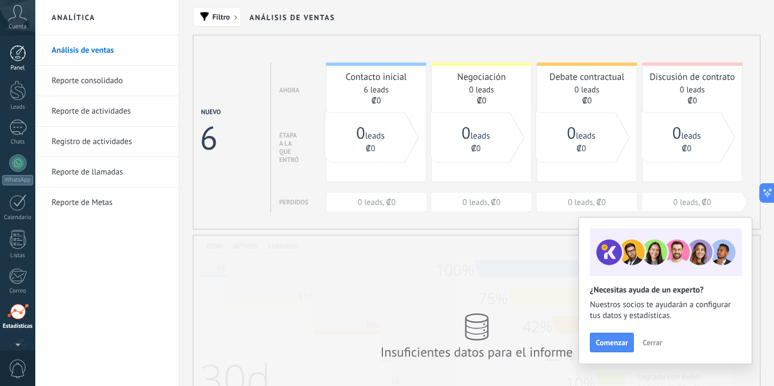
click at [16, 56] on div at bounding box center [18, 53] width 16 height 16
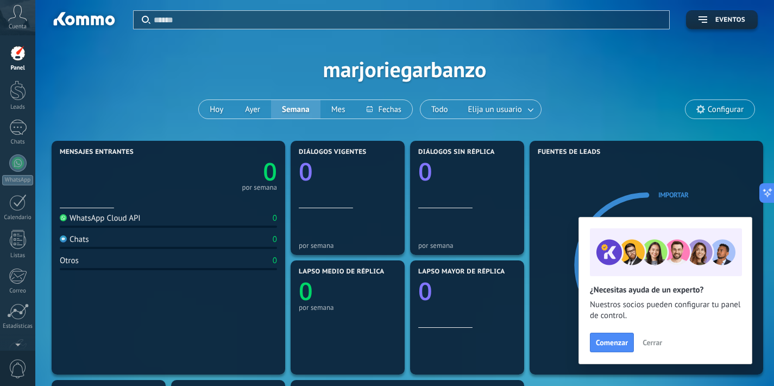
click at [16, 22] on div "Cuenta" at bounding box center [17, 17] width 35 height 35
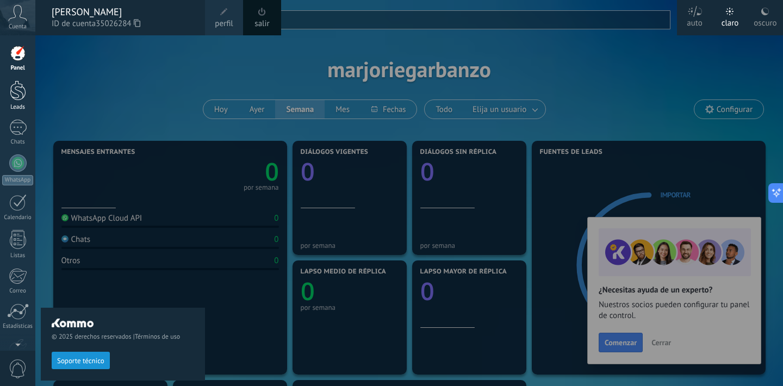
click at [16, 102] on link "Leads" at bounding box center [17, 95] width 35 height 30
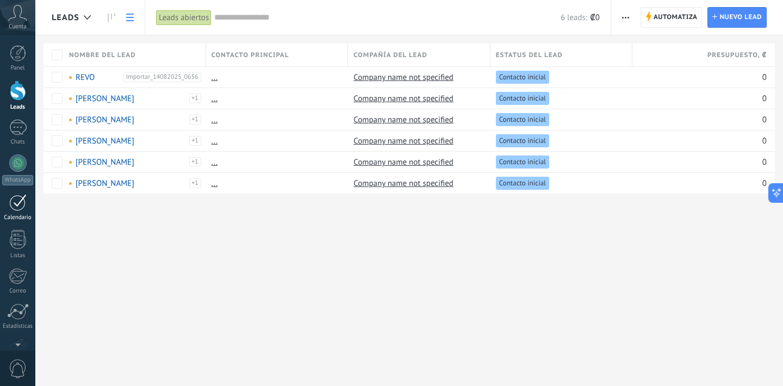
click at [23, 205] on div at bounding box center [17, 202] width 17 height 17
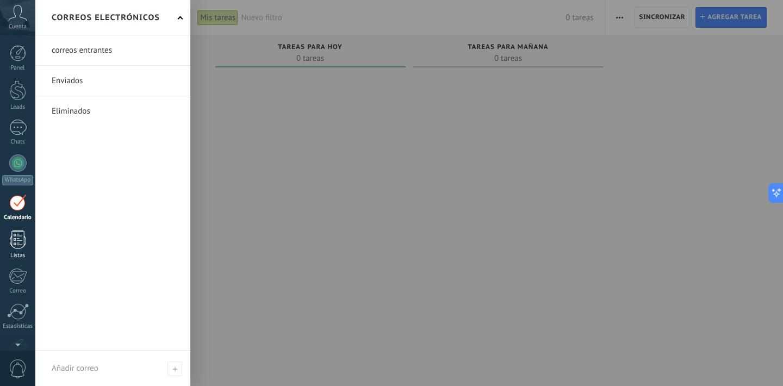
click at [21, 235] on div at bounding box center [18, 239] width 16 height 19
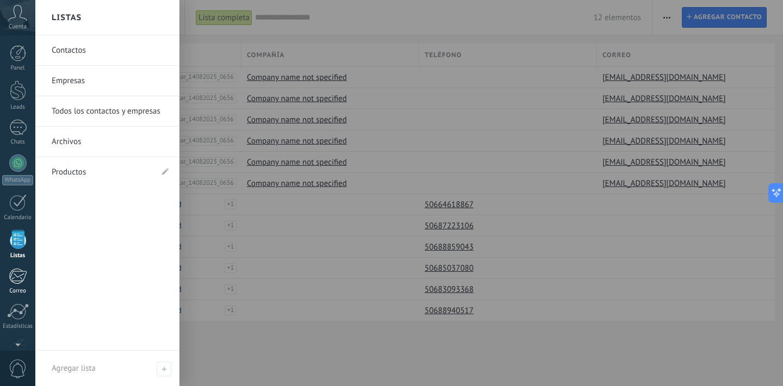
click at [19, 274] on div at bounding box center [18, 276] width 18 height 16
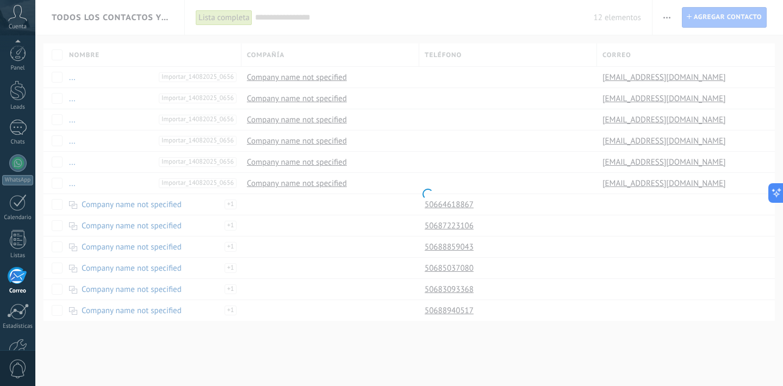
scroll to position [66, 0]
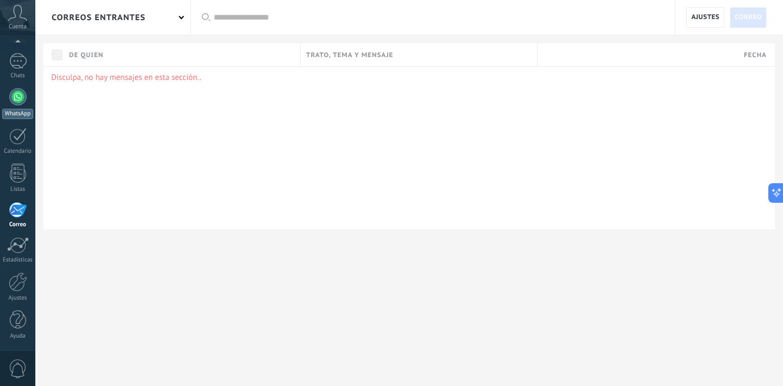
click at [16, 99] on div at bounding box center [17, 96] width 17 height 17
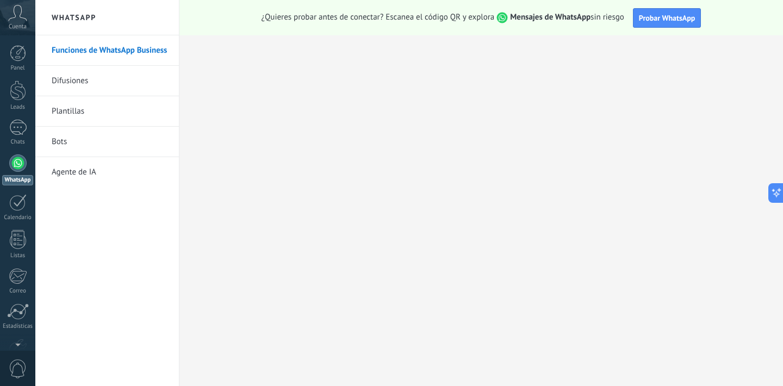
click at [68, 79] on link "Difusiones" at bounding box center [110, 81] width 116 height 30
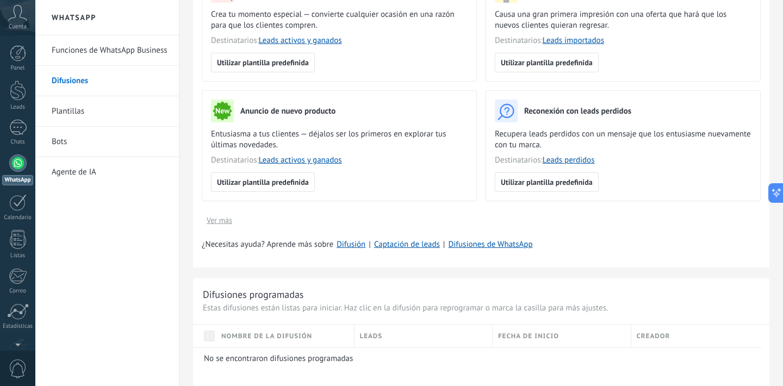
scroll to position [218, 0]
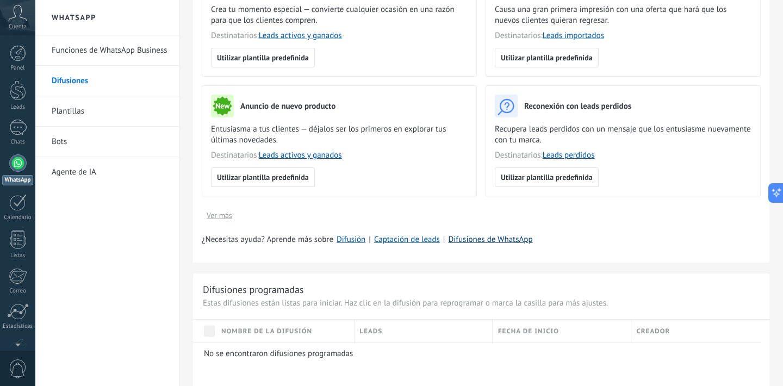
click at [468, 241] on link "Difusiones de WhatsApp" at bounding box center [490, 239] width 84 height 10
